Goal: Task Accomplishment & Management: Complete application form

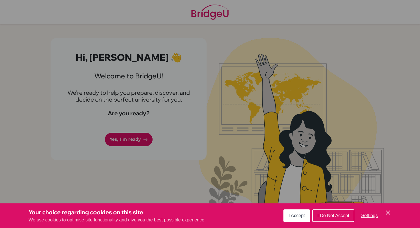
click at [294, 214] on span "I Accept" at bounding box center [296, 215] width 16 height 5
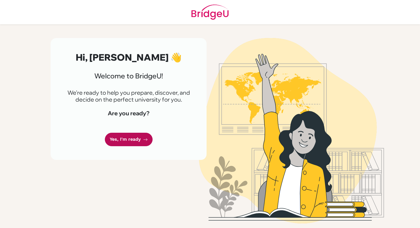
click at [140, 136] on link "Yes, I'm ready" at bounding box center [129, 138] width 48 height 13
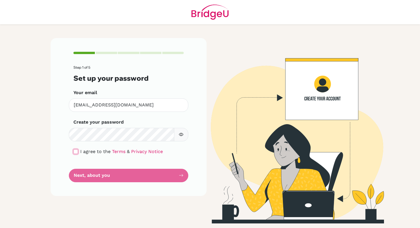
click at [75, 152] on input "checkbox" at bounding box center [75, 151] width 5 height 5
checkbox input "true"
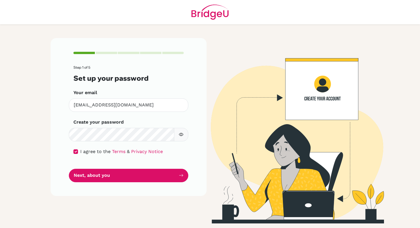
click at [182, 133] on icon "button" at bounding box center [181, 134] width 5 height 5
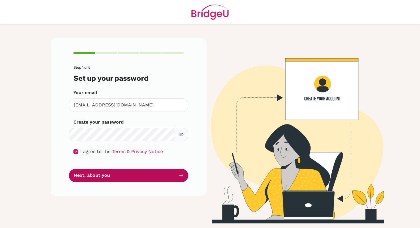
click at [149, 174] on button "Next, about you" at bounding box center [128, 174] width 119 height 13
